Goal: Task Accomplishment & Management: Manage account settings

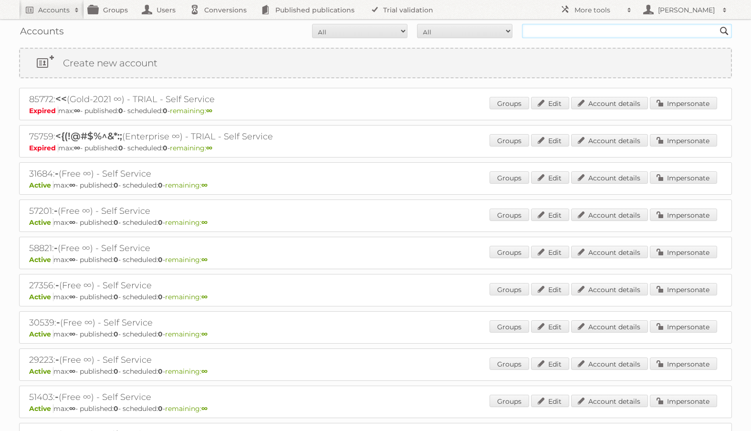
click at [585, 32] on input "text" at bounding box center [627, 31] width 210 height 14
type input "leroy merlin"
click at [717, 24] on input "Search" at bounding box center [724, 31] width 14 height 14
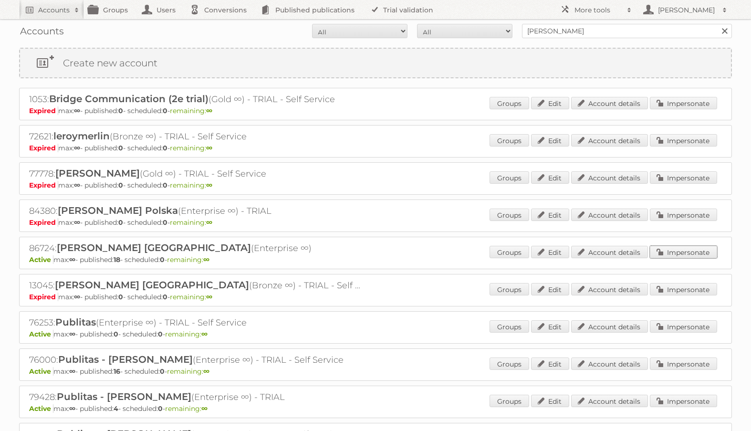
click at [661, 252] on link "Impersonate" at bounding box center [683, 252] width 67 height 12
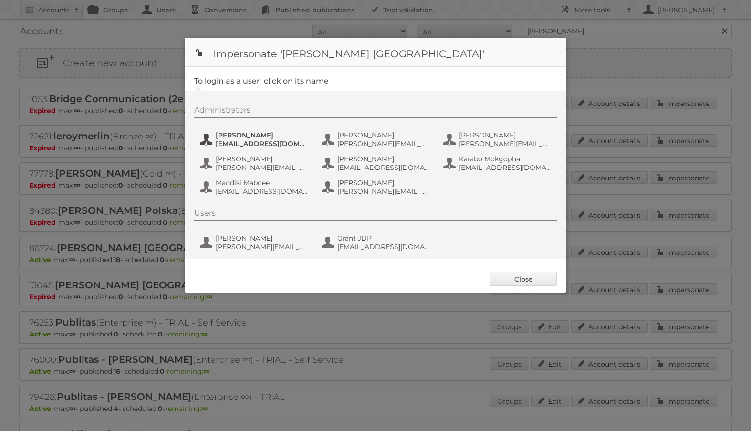
click at [284, 146] on span "amukelani.baloyi@leroymerlin.co.za" at bounding box center [262, 143] width 93 height 9
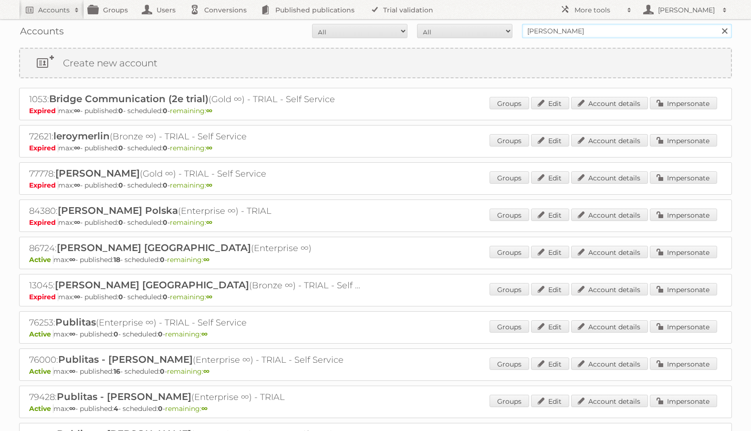
click at [573, 35] on input "leroy merlin" at bounding box center [627, 31] width 210 height 14
type input "danielius@publitas"
click at [717, 24] on input "Search" at bounding box center [724, 31] width 14 height 14
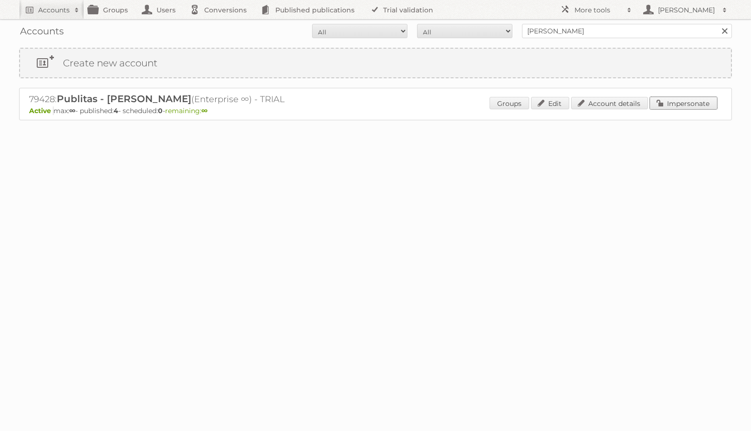
click at [676, 104] on link "Impersonate" at bounding box center [683, 103] width 67 height 12
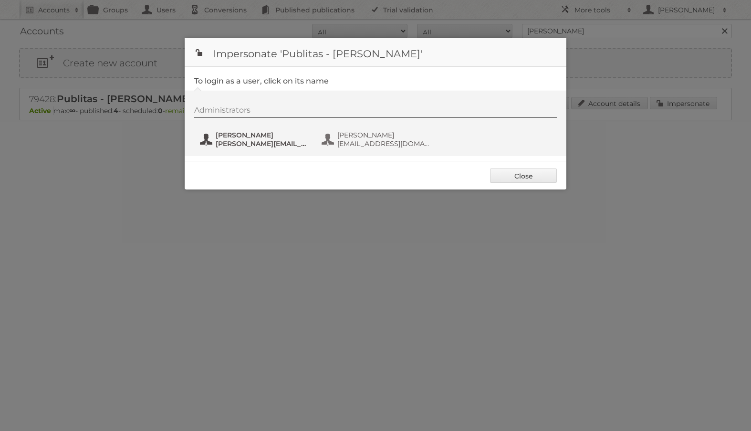
click at [283, 138] on span "[PERSON_NAME]" at bounding box center [262, 135] width 93 height 9
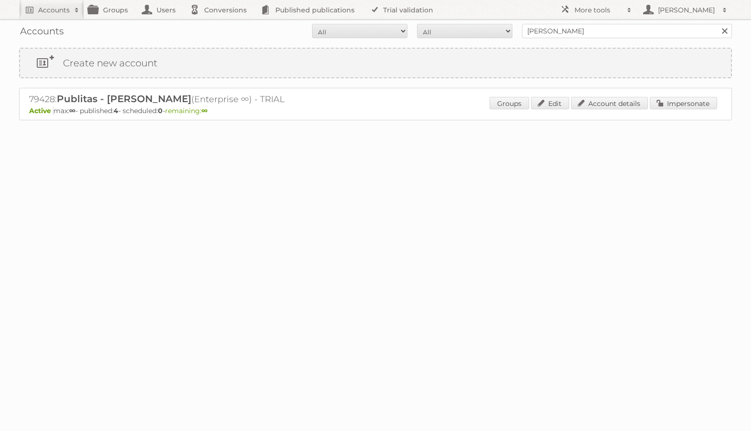
click at [697, 113] on p "Active max: ∞ - published: 4 - scheduled: 0 - remaining: ∞" at bounding box center [375, 110] width 693 height 9
click at [695, 108] on link "Impersonate" at bounding box center [683, 103] width 67 height 12
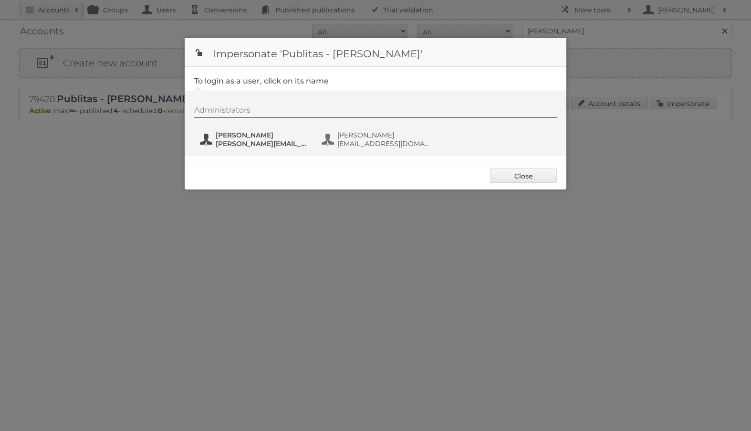
click at [260, 134] on span "[PERSON_NAME]" at bounding box center [262, 135] width 93 height 9
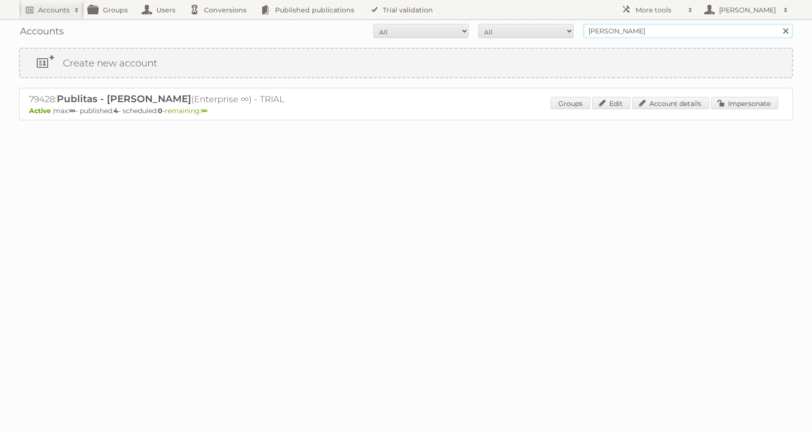
click at [622, 26] on input "danielius@publitas" at bounding box center [688, 31] width 210 height 14
type input "netto-online"
click at [750, 24] on input "Search" at bounding box center [785, 31] width 14 height 14
click at [728, 107] on link "Impersonate" at bounding box center [744, 103] width 67 height 12
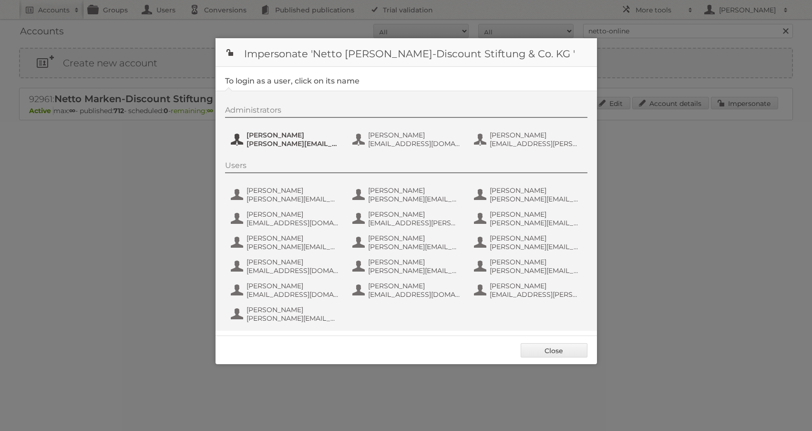
click at [275, 132] on span "[PERSON_NAME]" at bounding box center [293, 135] width 93 height 9
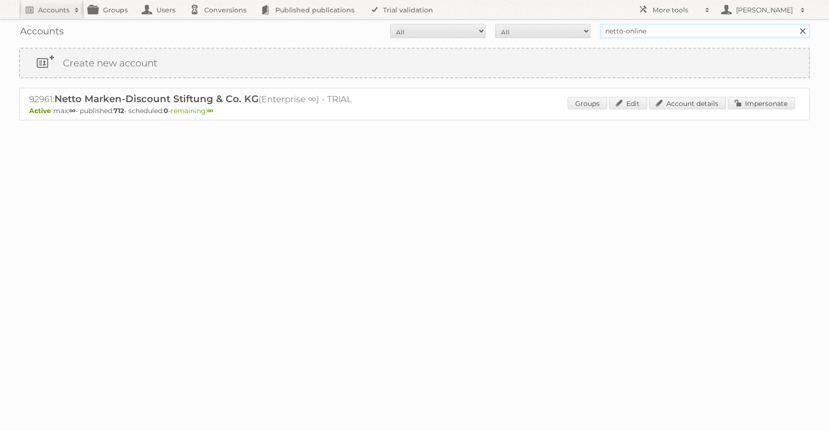
click at [630, 35] on input "netto-online" at bounding box center [705, 31] width 210 height 14
type input "play"
click at [795, 24] on input "Search" at bounding box center [802, 31] width 14 height 14
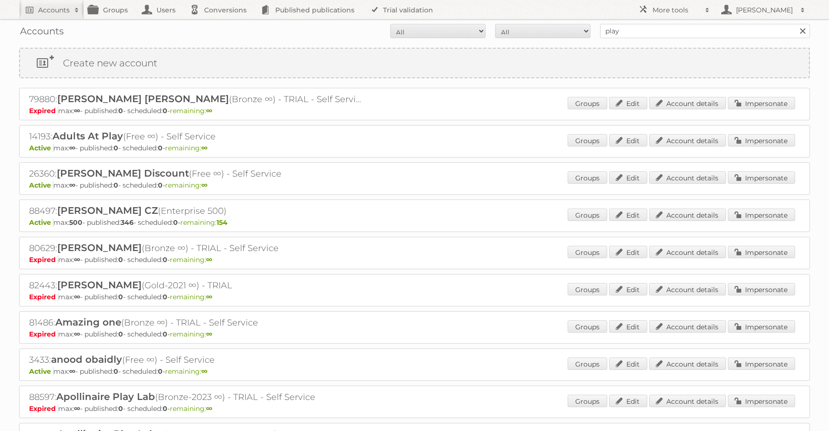
click at [617, 32] on input "play" at bounding box center [705, 31] width 210 height 14
type input "netto-online"
click at [795, 24] on input "Search" at bounding box center [802, 31] width 14 height 14
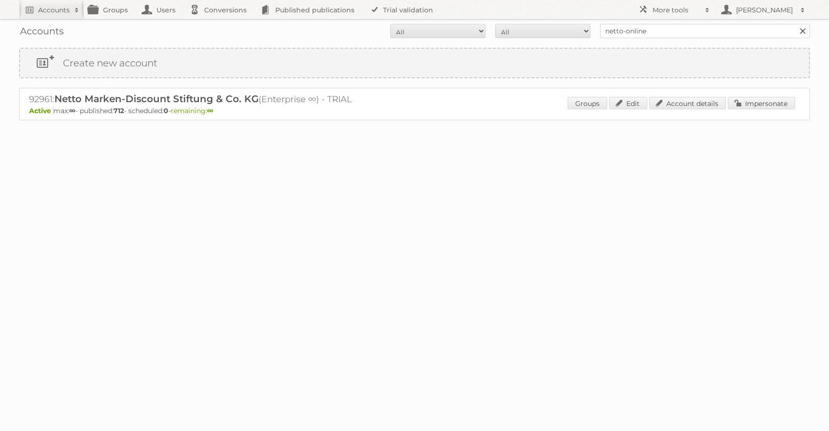
drag, startPoint x: 760, startPoint y: 109, endPoint x: 747, endPoint y: 109, distance: 13.4
click at [760, 109] on div "Groups Edit Account details Impersonate" at bounding box center [682, 104] width 228 height 14
click at [754, 101] on link "Impersonate" at bounding box center [761, 103] width 67 height 12
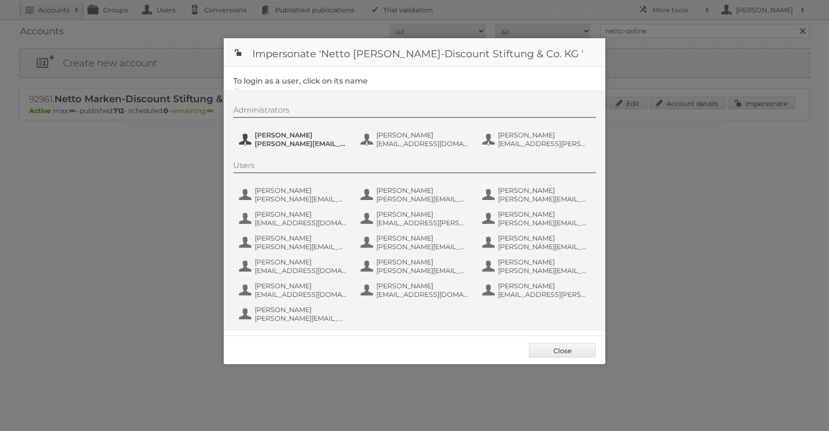
click at [314, 140] on span "henri.schmidhuber@netto-online.de" at bounding box center [301, 143] width 93 height 9
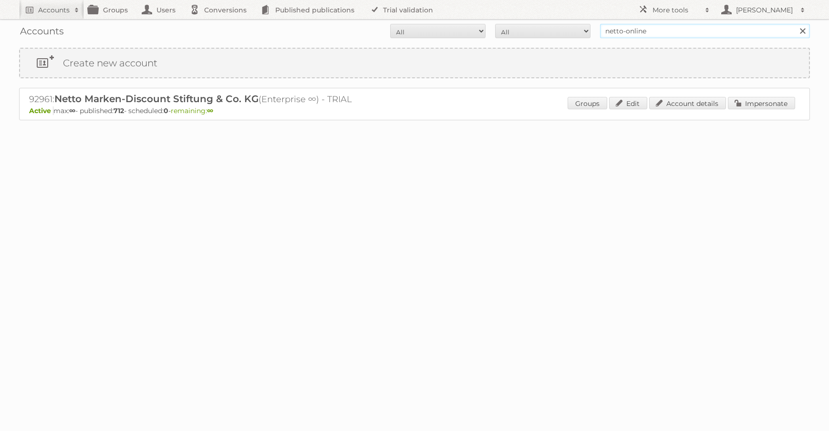
click at [624, 30] on input "netto-online" at bounding box center [705, 31] width 210 height 14
type input "[PERSON_NAME]"
click at [795, 24] on input "Search" at bounding box center [802, 31] width 14 height 14
click at [753, 104] on link "Impersonate" at bounding box center [761, 103] width 67 height 12
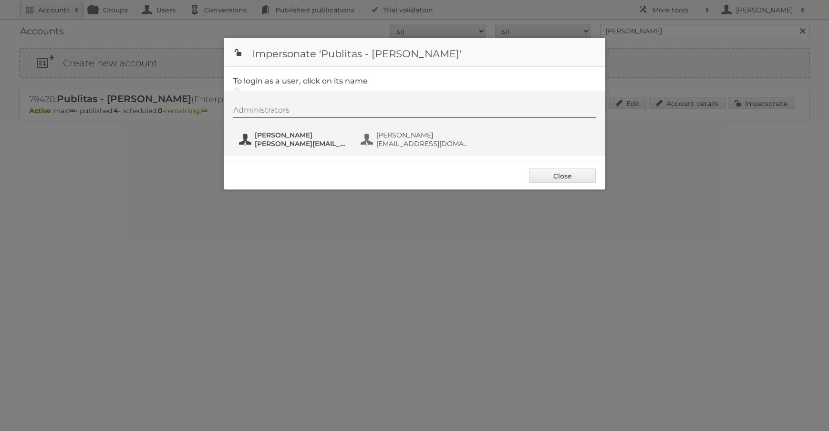
click at [311, 138] on span "[PERSON_NAME]" at bounding box center [301, 135] width 93 height 9
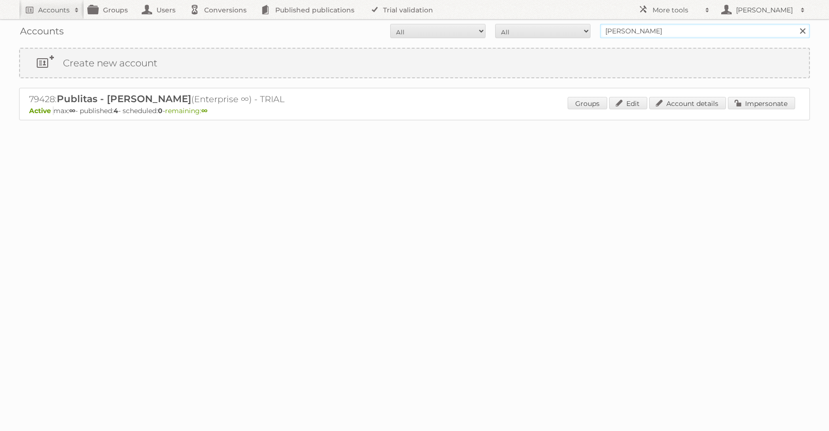
click at [640, 34] on input "[PERSON_NAME]" at bounding box center [705, 31] width 210 height 14
click at [660, 34] on input "etto" at bounding box center [705, 31] width 210 height 14
type input "b"
type input "netto-online"
click at [795, 24] on input "Search" at bounding box center [802, 31] width 14 height 14
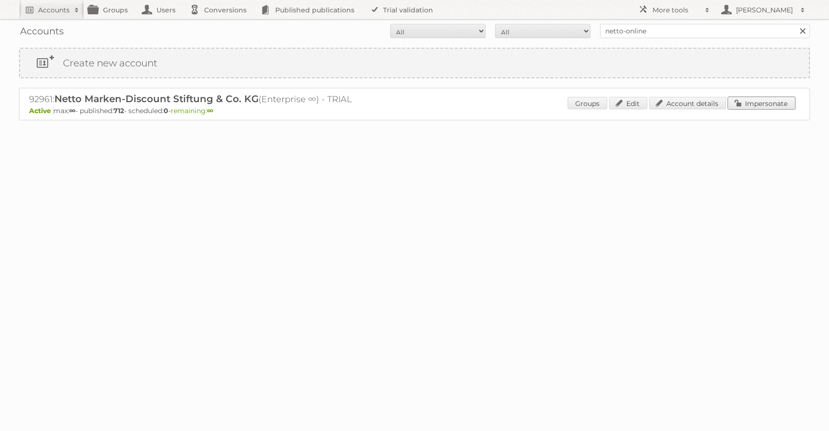
click at [748, 101] on link "Impersonate" at bounding box center [761, 103] width 67 height 12
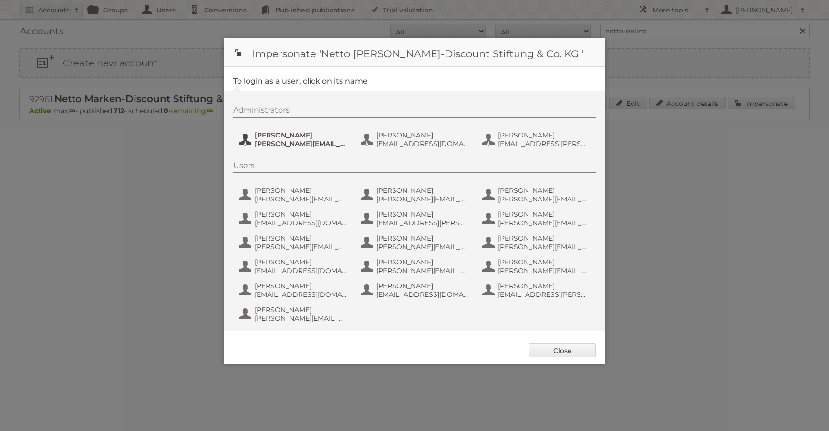
click at [328, 134] on span "Henri Schmidhuber" at bounding box center [301, 135] width 93 height 9
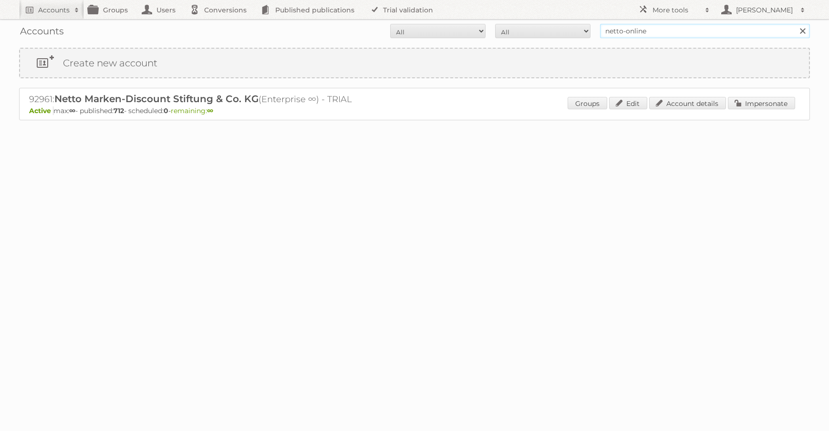
click at [666, 36] on input "netto-online" at bounding box center [705, 31] width 210 height 14
type input "danielius@publitas"
click at [795, 24] on input "Search" at bounding box center [802, 31] width 14 height 14
click at [744, 104] on link "Impersonate" at bounding box center [761, 103] width 67 height 12
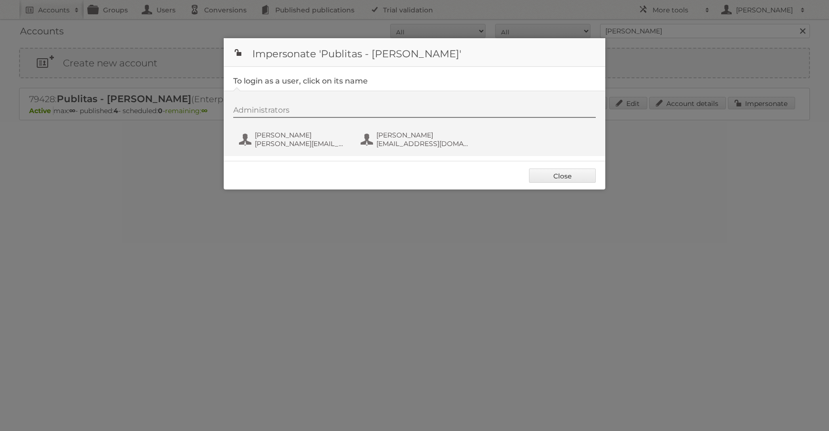
click at [310, 129] on div "Administrators [PERSON_NAME] [PERSON_NAME][EMAIL_ADDRESS][DOMAIN_NAME] [PERSON_…" at bounding box center [419, 128] width 372 height 46
click at [309, 133] on span "[PERSON_NAME]" at bounding box center [301, 135] width 93 height 9
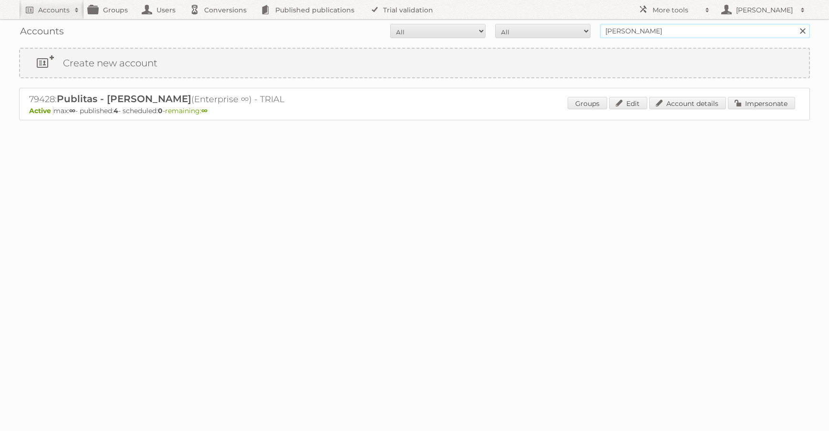
click at [623, 30] on input "danielius@publitas" at bounding box center [705, 31] width 210 height 14
type input "play"
type input "ICT edeka"
click at [795, 24] on input "Search" at bounding box center [802, 31] width 14 height 14
click at [699, 103] on link "Account details" at bounding box center [687, 103] width 77 height 12
